Goal: Task Accomplishment & Management: Complete application form

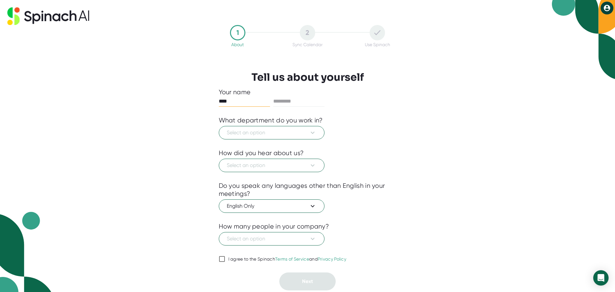
click at [223, 99] on input "****" at bounding box center [244, 101] width 51 height 10
type input "****"
click at [294, 99] on input "text" at bounding box center [298, 101] width 51 height 10
type input "*****"
click at [310, 131] on icon at bounding box center [313, 133] width 8 height 8
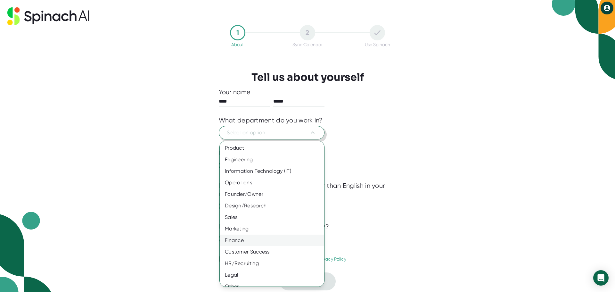
scroll to position [7, 0]
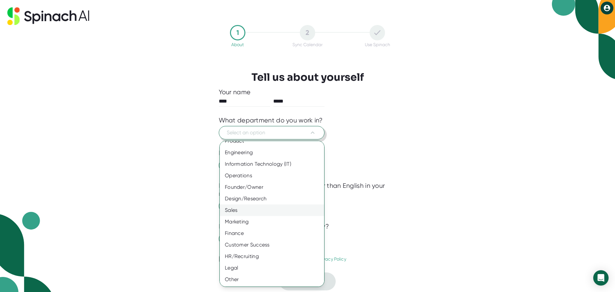
click at [240, 212] on div "Sales" at bounding box center [274, 210] width 109 height 12
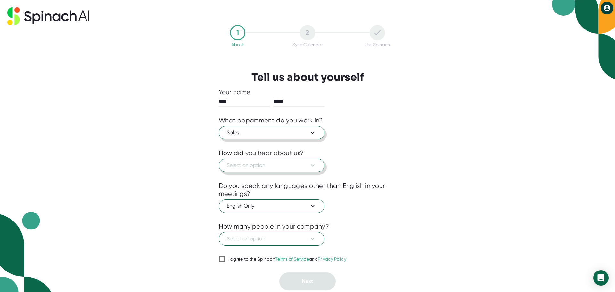
click at [262, 168] on span "Select an option" at bounding box center [272, 165] width 90 height 8
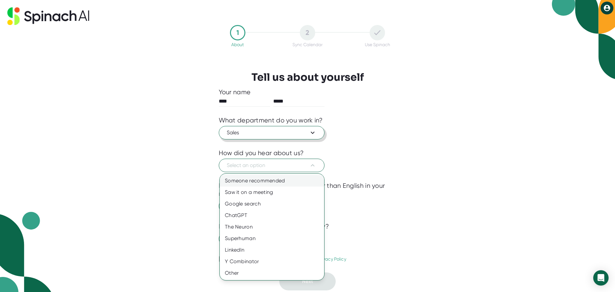
click at [259, 180] on div "Someone recommended" at bounding box center [272, 181] width 104 height 12
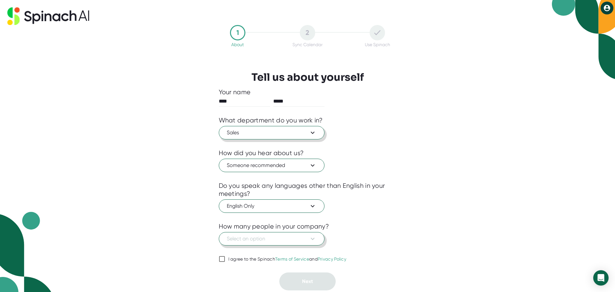
click at [288, 240] on span "Select an option" at bounding box center [272, 239] width 90 height 8
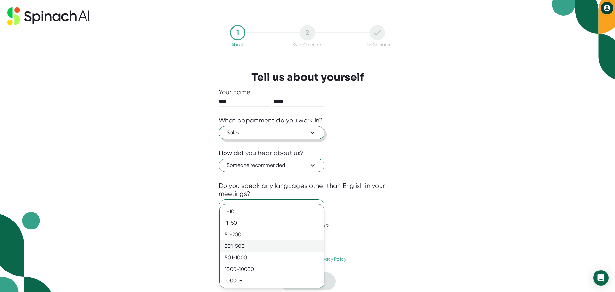
click at [281, 245] on div "201-500" at bounding box center [272, 246] width 104 height 12
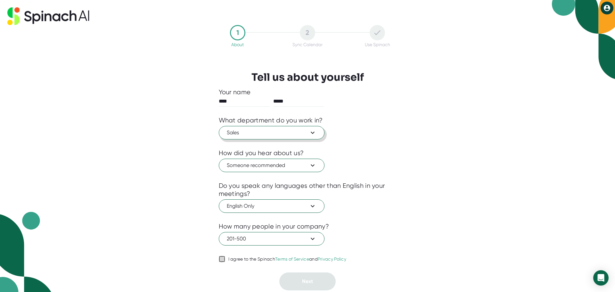
click at [222, 258] on input "I agree to the Spinach Terms of Service and Privacy Policy" at bounding box center [222, 259] width 6 height 8
checkbox input "true"
click at [314, 278] on button "Next" at bounding box center [307, 281] width 56 height 18
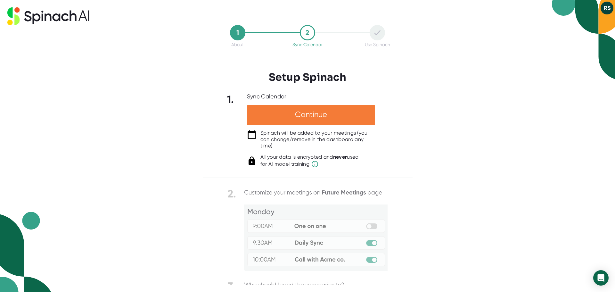
click at [302, 111] on div "Continue" at bounding box center [311, 115] width 128 height 20
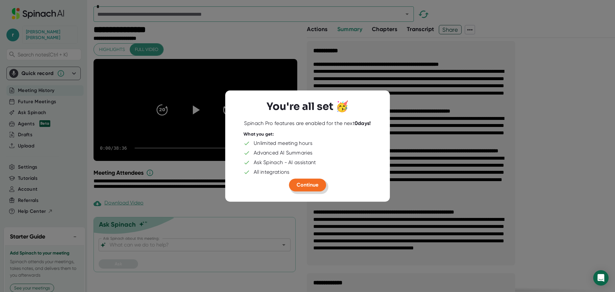
click at [315, 183] on span "Continue" at bounding box center [308, 185] width 22 height 6
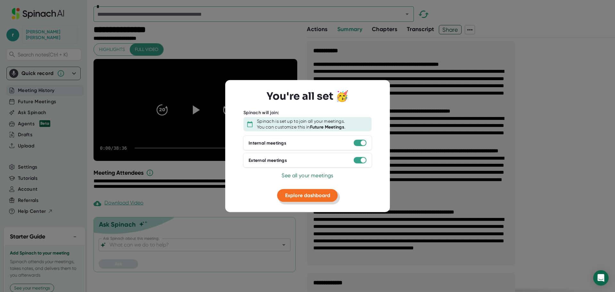
click at [326, 198] on span "Explore dashboard" at bounding box center [307, 195] width 45 height 6
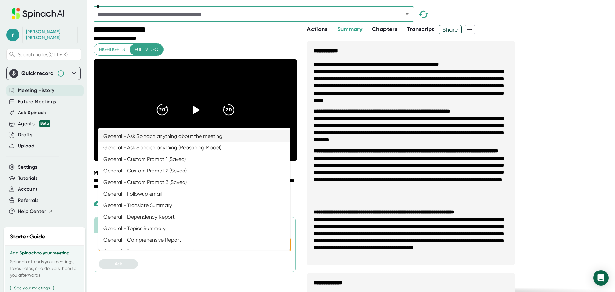
click at [156, 249] on input "Ask Spinach about this meeting:" at bounding box center [188, 244] width 161 height 9
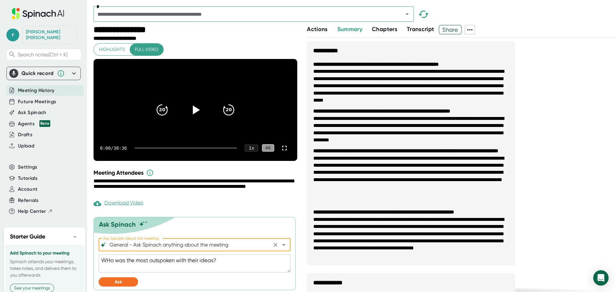
scroll to position [11, 0]
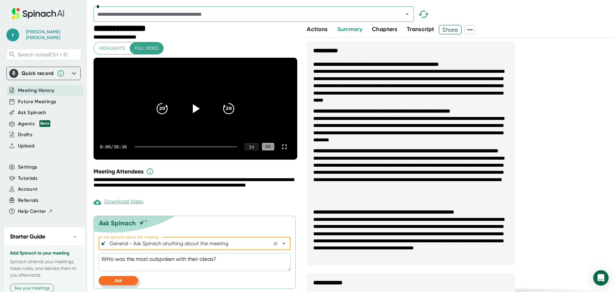
type input "General - Ask Spinach anything about the meeting"
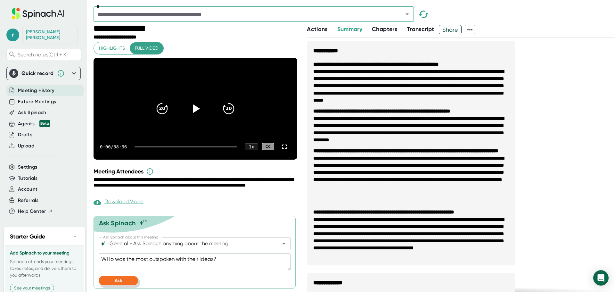
click at [126, 277] on button "Ask" at bounding box center [118, 280] width 39 height 9
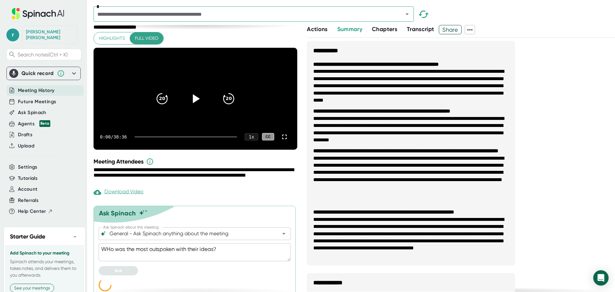
scroll to position [27, 0]
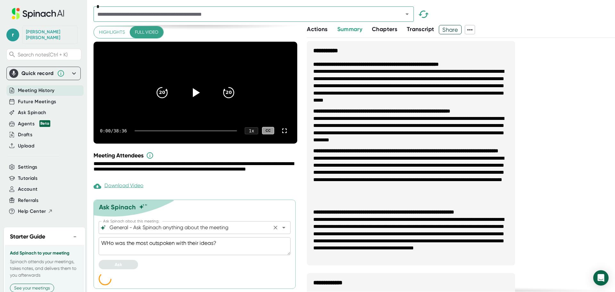
type textarea "x"
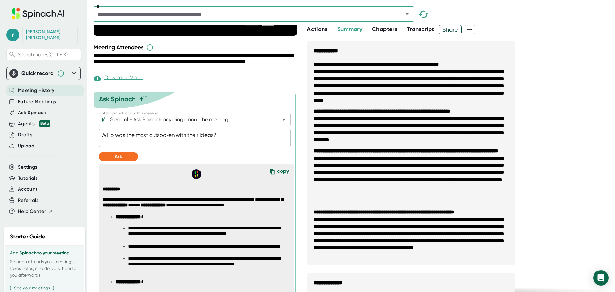
scroll to position [0, 0]
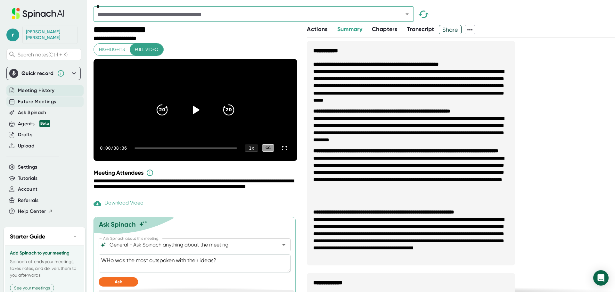
click at [41, 98] on span "Future Meetings" at bounding box center [37, 101] width 38 height 7
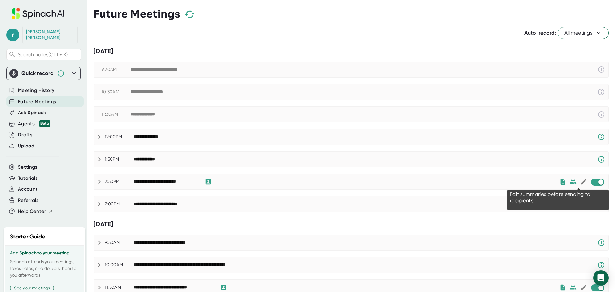
click at [581, 182] on icon at bounding box center [583, 181] width 5 height 5
checkbox input "false"
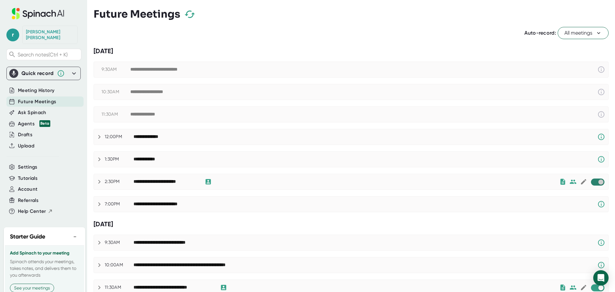
click at [592, 182] on input "checkbox" at bounding box center [601, 182] width 18 height 6
click at [593, 184] on input "checkbox" at bounding box center [595, 182] width 18 height 6
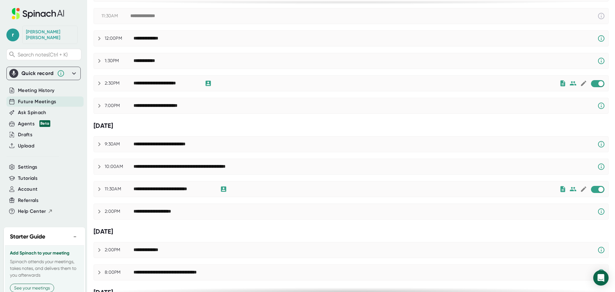
scroll to position [226, 0]
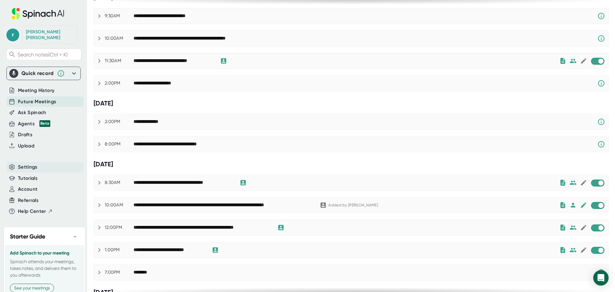
click at [35, 163] on span "Settings" at bounding box center [28, 166] width 20 height 7
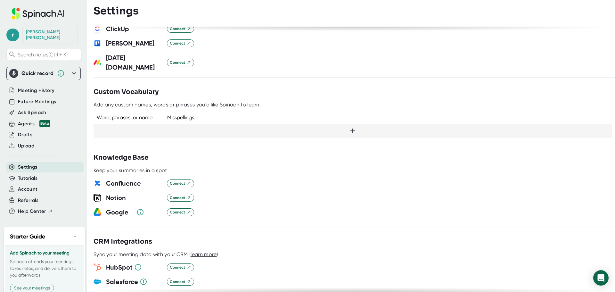
scroll to position [512, 0]
